Goal: Check status: Check status

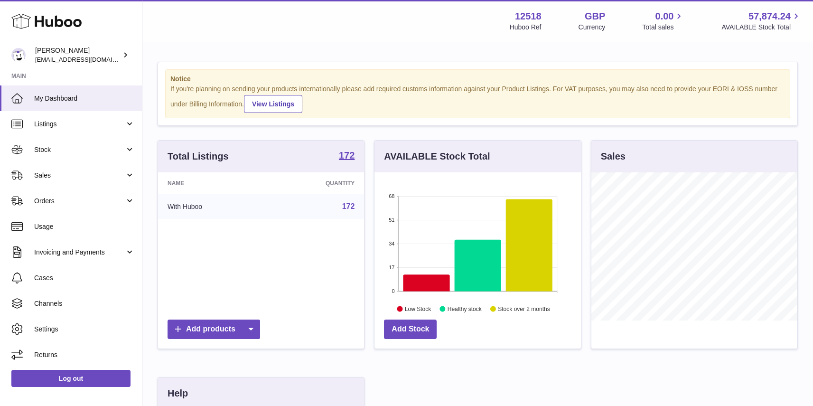
scroll to position [148, 206]
click at [57, 146] on span "Stock" at bounding box center [79, 149] width 91 height 9
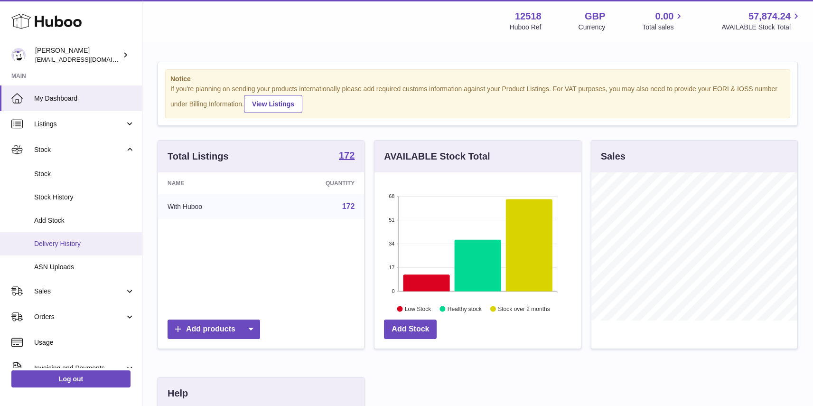
click at [57, 242] on span "Delivery History" at bounding box center [84, 243] width 101 height 9
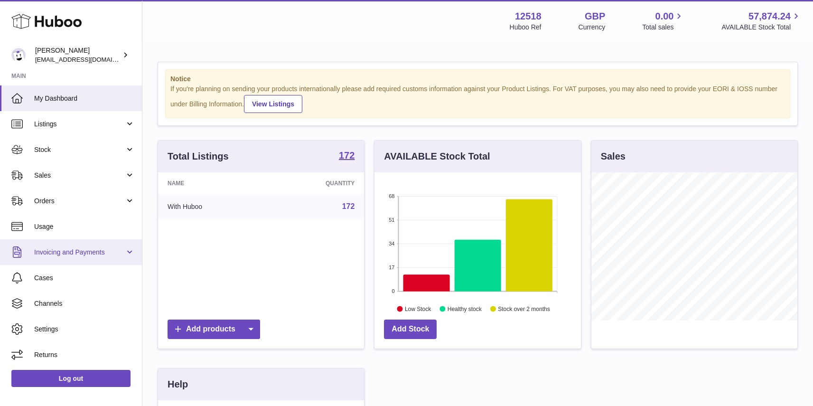
scroll to position [148, 206]
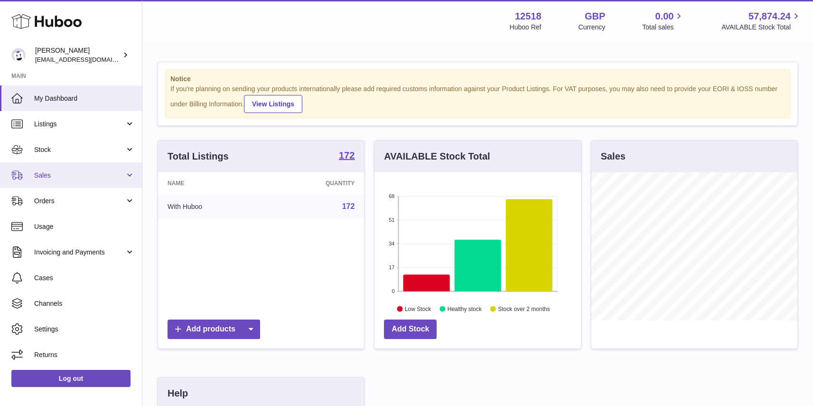
click at [53, 174] on span "Sales" at bounding box center [79, 175] width 91 height 9
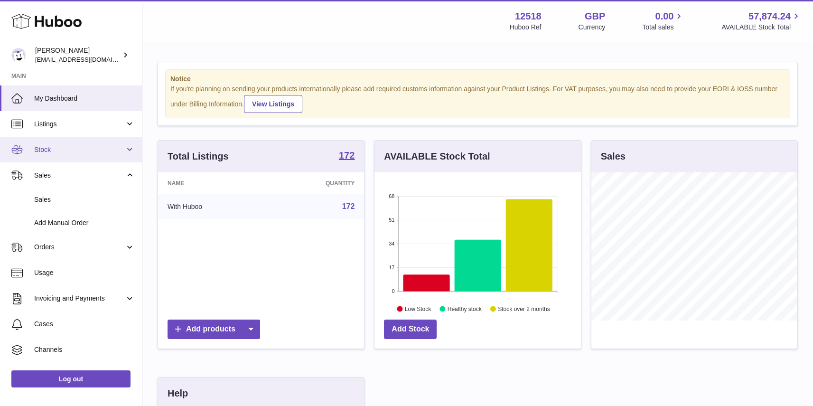
click at [54, 151] on span "Stock" at bounding box center [79, 149] width 91 height 9
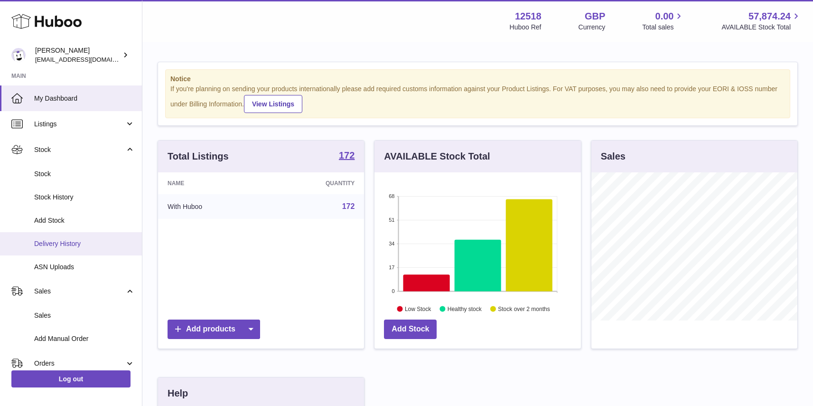
click at [63, 240] on span "Delivery History" at bounding box center [84, 243] width 101 height 9
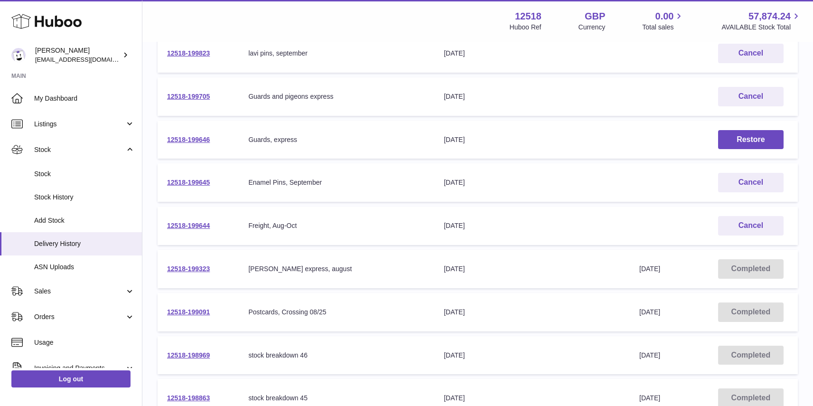
scroll to position [157, 0]
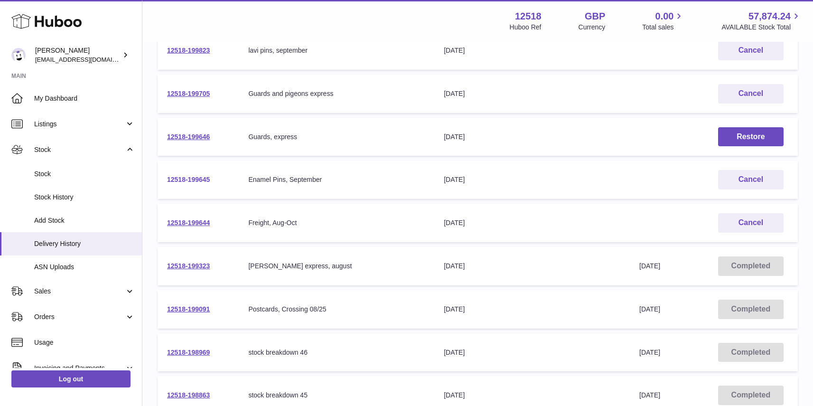
click at [181, 181] on link "12518-199645" at bounding box center [188, 179] width 43 height 8
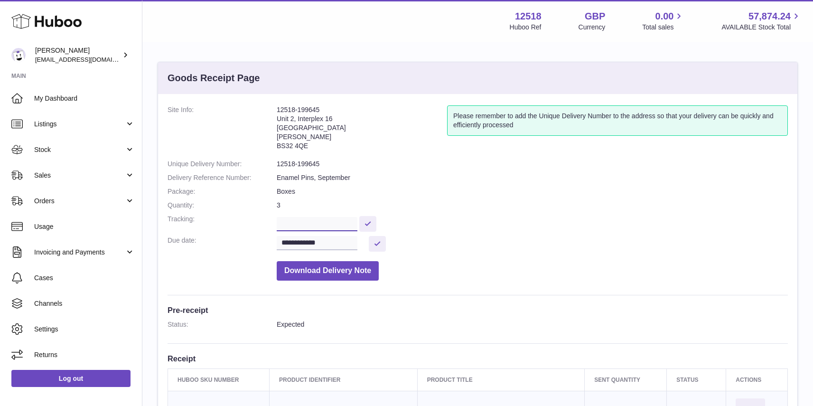
click at [333, 225] on input "text" at bounding box center [317, 224] width 81 height 14
paste input "**********"
type input "**********"
click at [370, 221] on button at bounding box center [367, 224] width 17 height 16
click at [341, 241] on input "**********" at bounding box center [317, 243] width 81 height 14
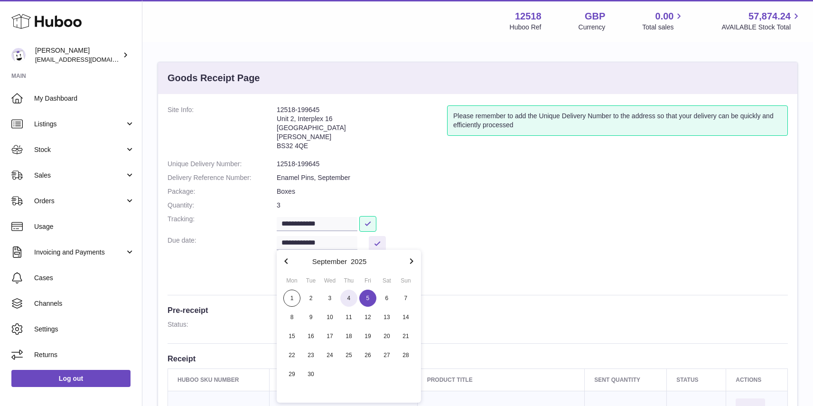
click at [349, 295] on span "4" at bounding box center [348, 297] width 17 height 17
type input "**********"
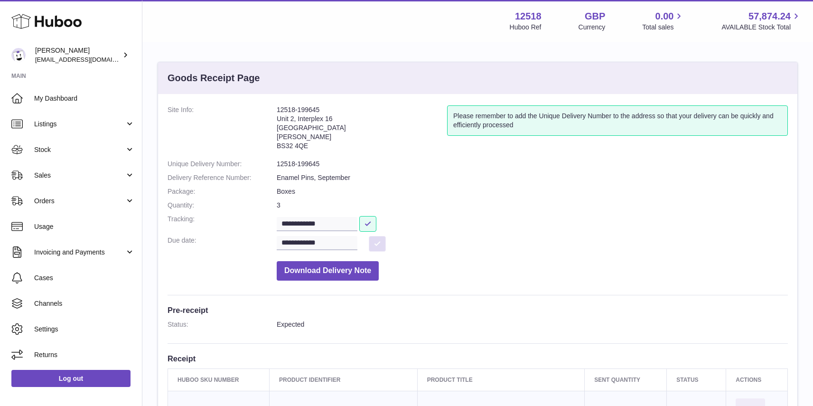
click at [378, 243] on button at bounding box center [377, 244] width 17 height 16
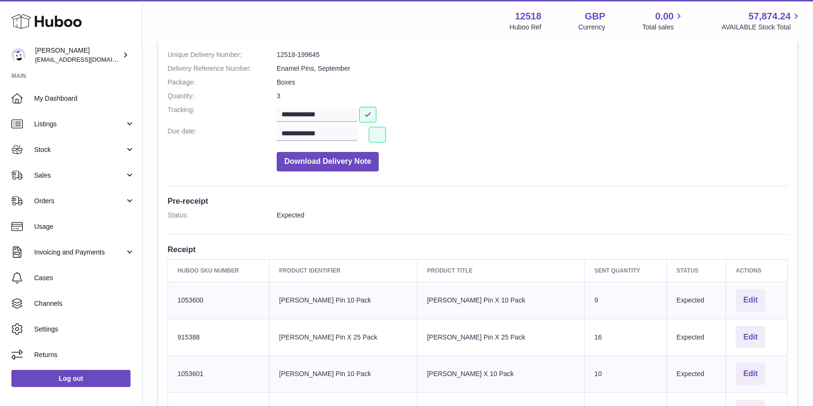
scroll to position [106, 0]
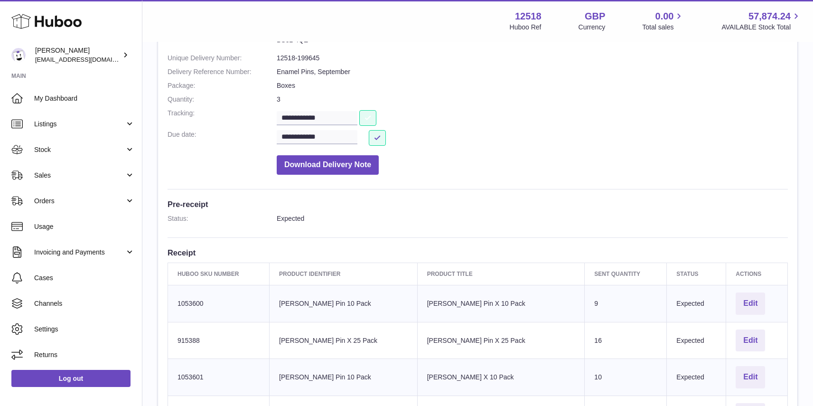
drag, startPoint x: 372, startPoint y: 119, endPoint x: 377, endPoint y: 117, distance: 5.0
click at [372, 119] on button at bounding box center [367, 118] width 17 height 16
drag, startPoint x: 703, startPoint y: 140, endPoint x: 708, endPoint y: 139, distance: 5.1
click at [703, 140] on dd "**********" at bounding box center [532, 138] width 511 height 16
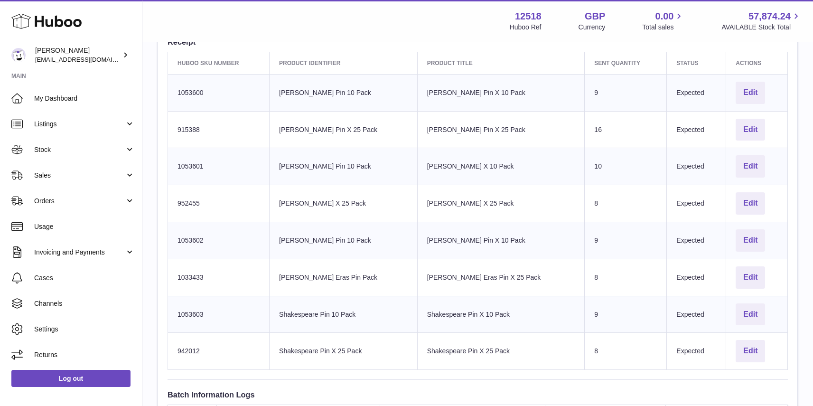
scroll to position [316, 0]
drag, startPoint x: 458, startPoint y: 163, endPoint x: 434, endPoint y: 161, distance: 24.7
click at [433, 161] on td "Product title Amy Pin X 10 Pack" at bounding box center [500, 166] width 167 height 37
drag, startPoint x: 483, startPoint y: 203, endPoint x: 438, endPoint y: 209, distance: 45.0
click at [432, 203] on td "Product title Amy Pin X 25 Pack" at bounding box center [500, 203] width 167 height 37
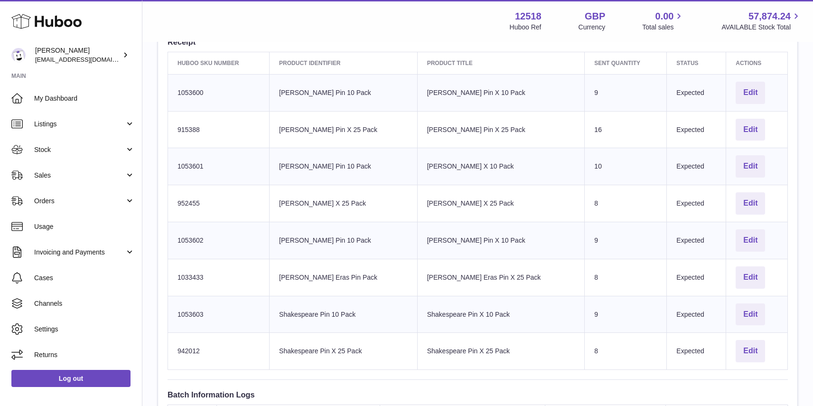
drag, startPoint x: 478, startPoint y: 239, endPoint x: 443, endPoint y: 249, distance: 36.2
click at [437, 241] on td "Product title Taylor Pin X 10 Pack" at bounding box center [500, 240] width 167 height 37
drag, startPoint x: 496, startPoint y: 277, endPoint x: 447, endPoint y: 279, distance: 48.9
click at [449, 278] on td "Product title Taylor Eras Pin X 25 Pack" at bounding box center [500, 277] width 167 height 37
drag, startPoint x: 494, startPoint y: 312, endPoint x: 450, endPoint y: 316, distance: 44.3
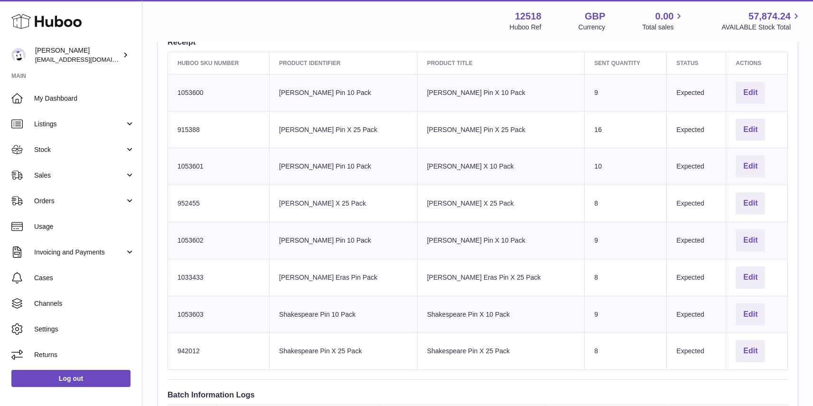
click at [452, 313] on td "Product title Shakespeare Pin X 10 Pack" at bounding box center [500, 314] width 167 height 37
drag, startPoint x: 491, startPoint y: 351, endPoint x: 467, endPoint y: 356, distance: 25.0
click at [465, 352] on td "Product title Shakespeare Pin X 25 Pack" at bounding box center [500, 351] width 167 height 37
drag, startPoint x: 490, startPoint y: 363, endPoint x: 526, endPoint y: 358, distance: 36.9
click at [490, 363] on td "Product title Shakespeare Pin X 25 Pack" at bounding box center [500, 351] width 167 height 37
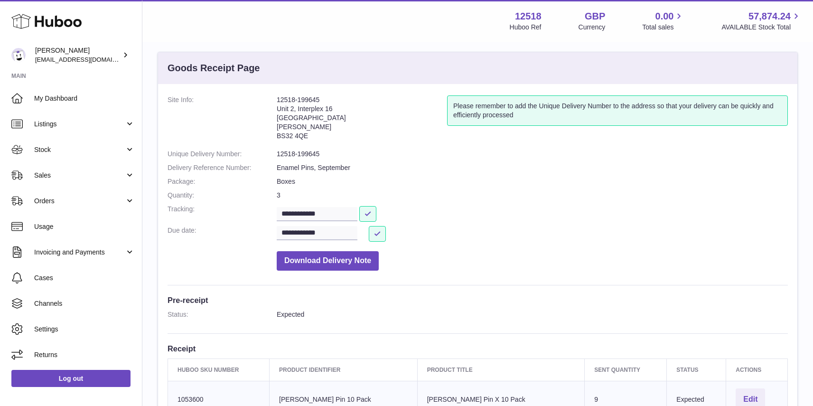
scroll to position [0, 0]
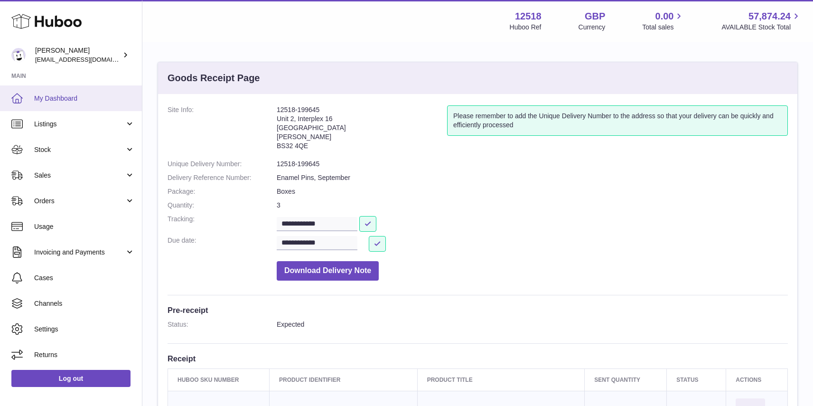
click at [53, 92] on link "My Dashboard" at bounding box center [71, 98] width 142 height 26
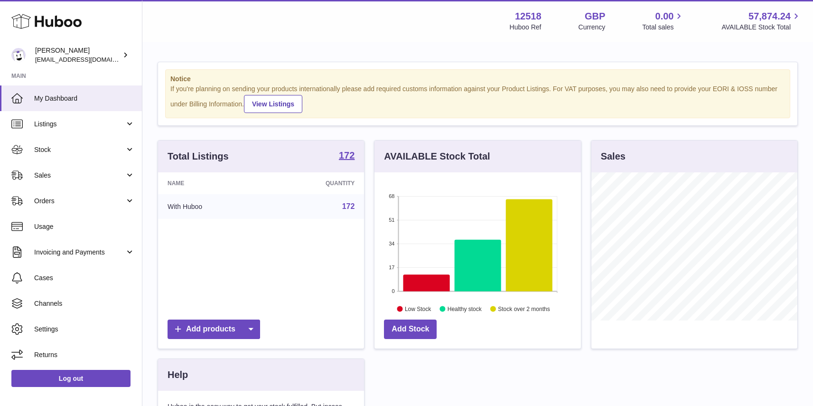
scroll to position [148, 206]
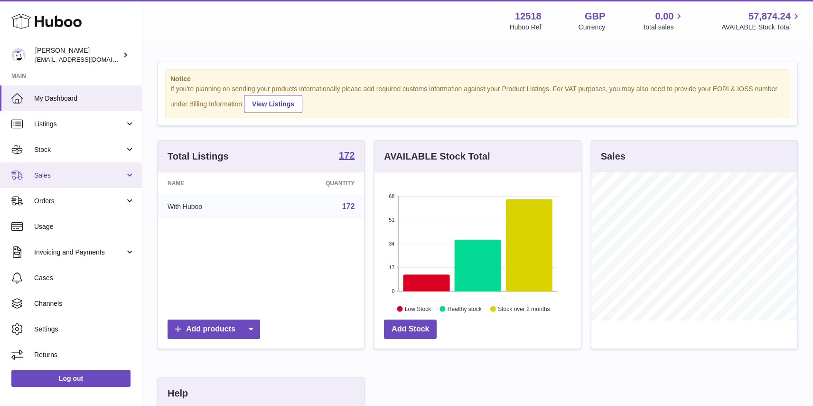
click at [40, 175] on span "Sales" at bounding box center [79, 175] width 91 height 9
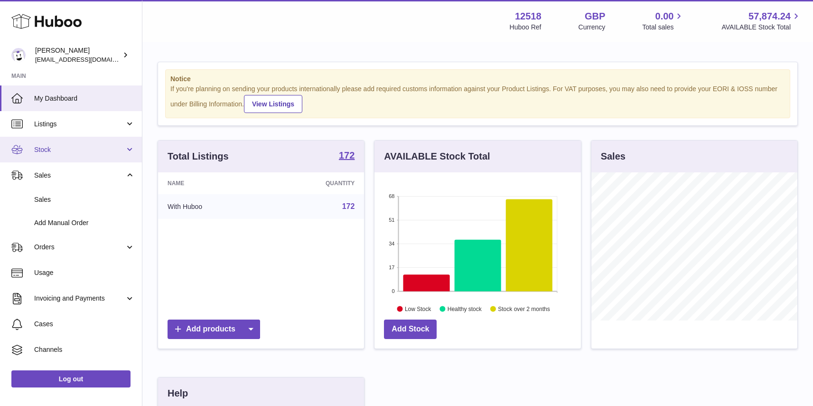
click at [46, 155] on link "Stock" at bounding box center [71, 150] width 142 height 26
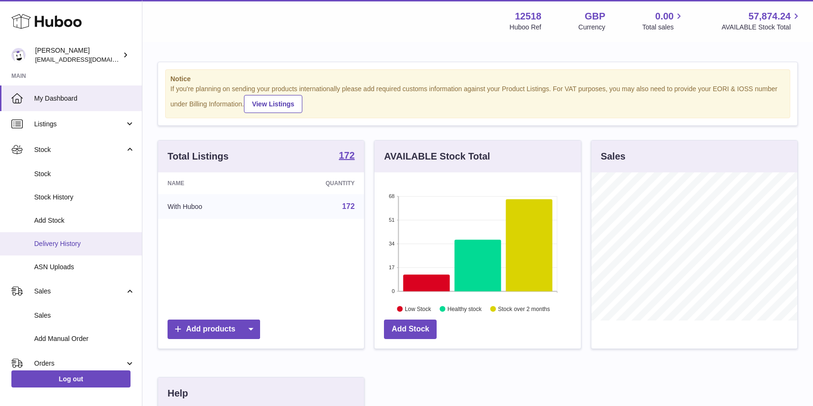
click at [55, 245] on span "Delivery History" at bounding box center [84, 243] width 101 height 9
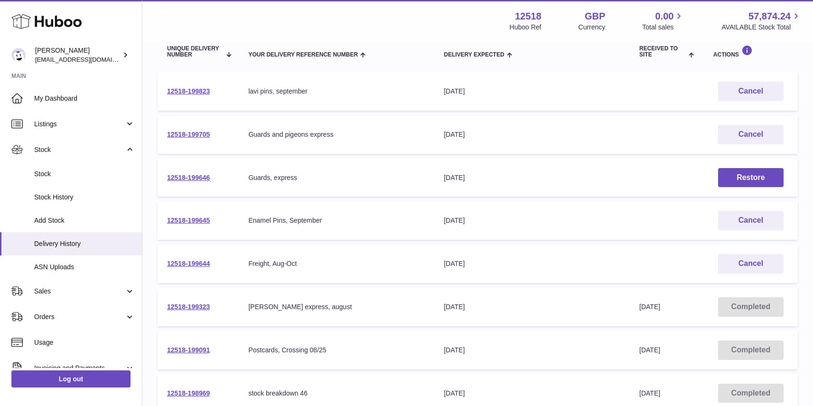
scroll to position [116, 0]
click at [191, 90] on link "12518-199823" at bounding box center [188, 91] width 43 height 8
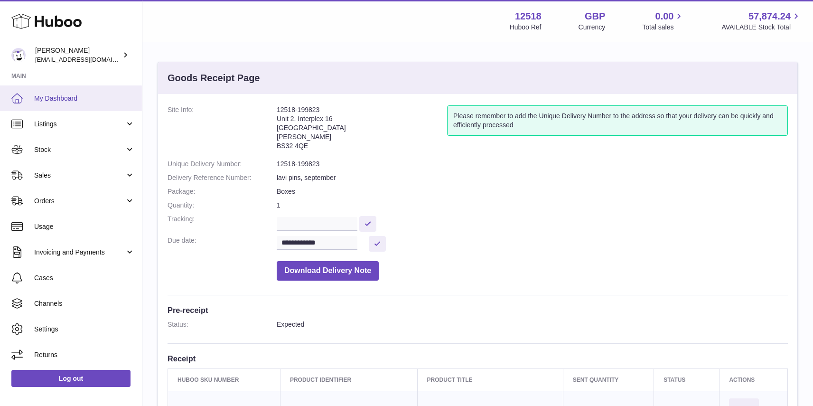
click at [46, 100] on span "My Dashboard" at bounding box center [84, 98] width 101 height 9
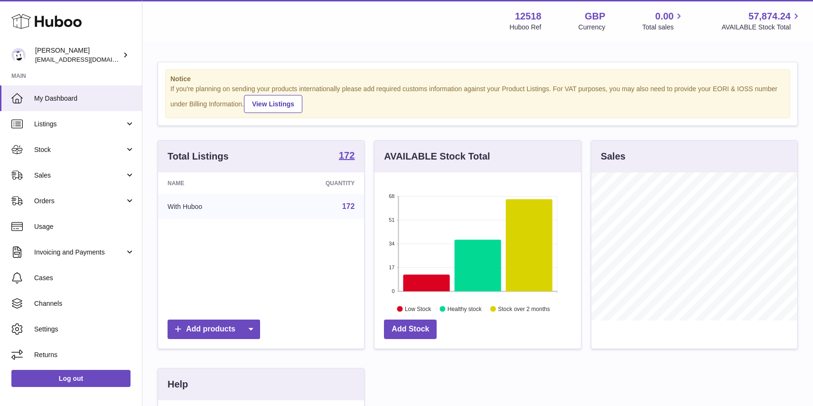
scroll to position [148, 206]
